Goal: Submit feedback/report problem: Submit feedback/report problem

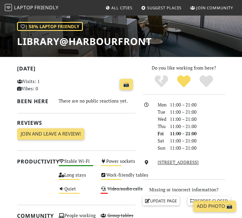
scroll to position [83, 0]
click at [129, 84] on link "📸" at bounding box center [126, 84] width 13 height 11
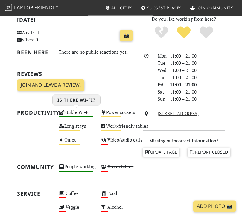
scroll to position [132, 0]
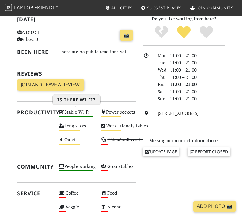
click at [72, 109] on div "Stable Wi-Fi High" at bounding box center [76, 115] width 42 height 14
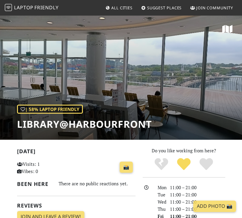
scroll to position [151, 0]
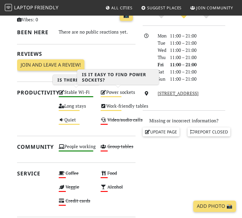
click at [113, 92] on div "Power sockets Medium" at bounding box center [118, 95] width 42 height 14
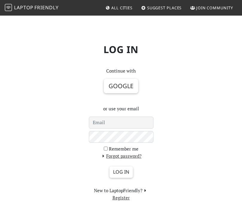
scroll to position [19, 0]
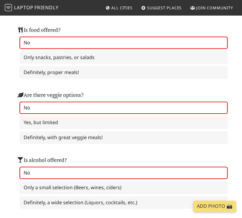
scroll to position [706, 0]
